Goal: Task Accomplishment & Management: Manage account settings

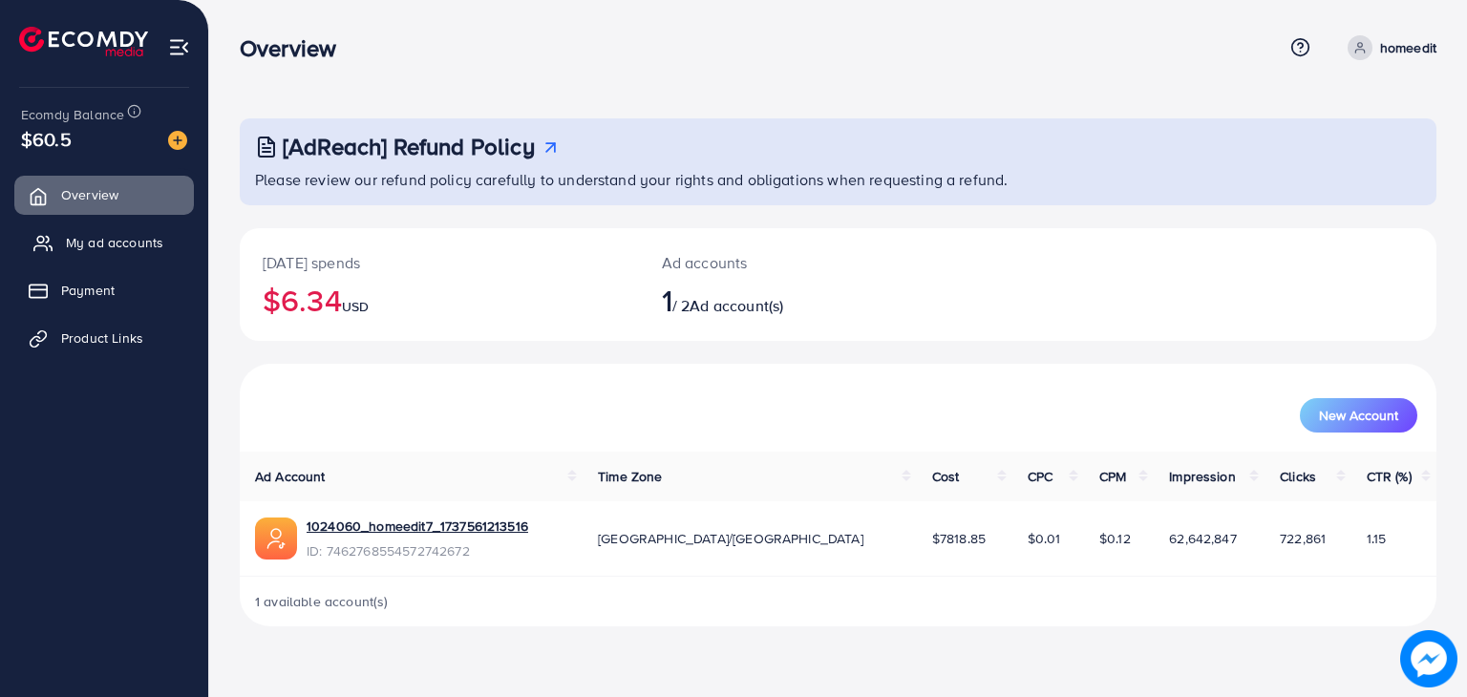
click at [84, 238] on span "My ad accounts" at bounding box center [114, 242] width 97 height 19
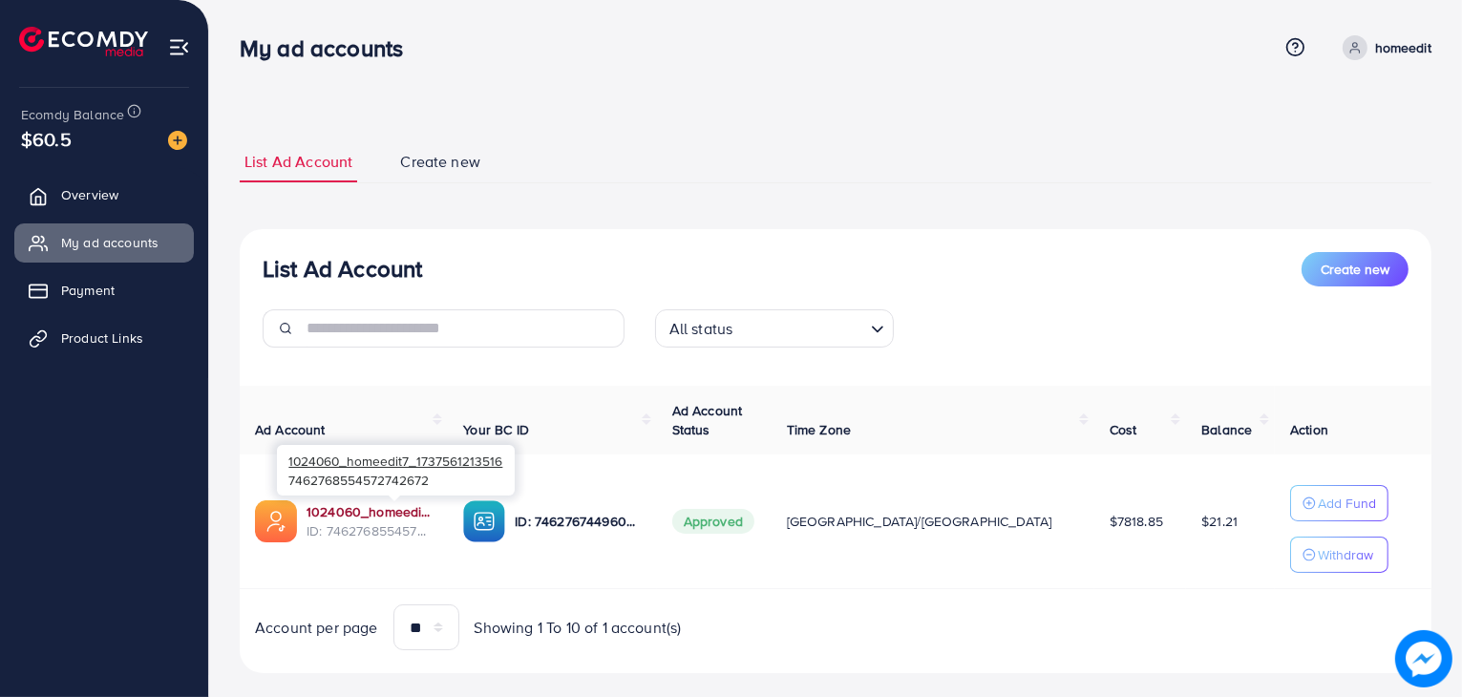
click at [361, 513] on link "1024060_homeedit7_1737561213516" at bounding box center [370, 511] width 126 height 19
